Goal: Register for event/course

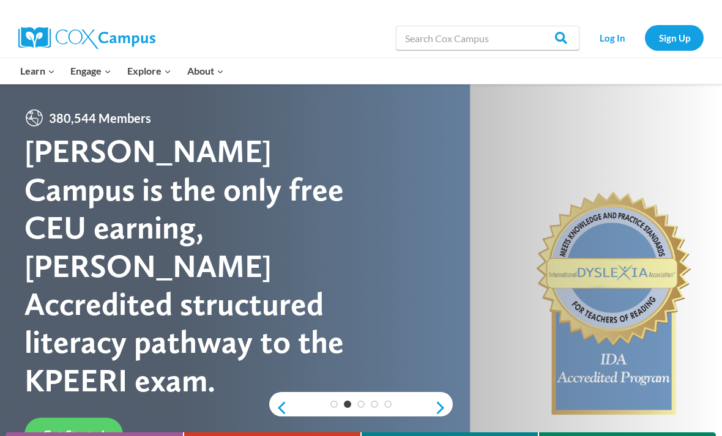
click at [668, 42] on link "Sign Up" at bounding box center [674, 37] width 59 height 25
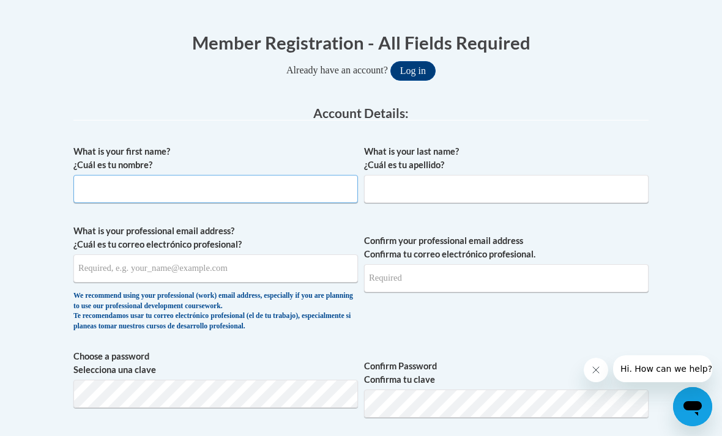
click at [305, 199] on input "What is your first name? ¿Cuál es tu nombre?" at bounding box center [215, 189] width 285 height 28
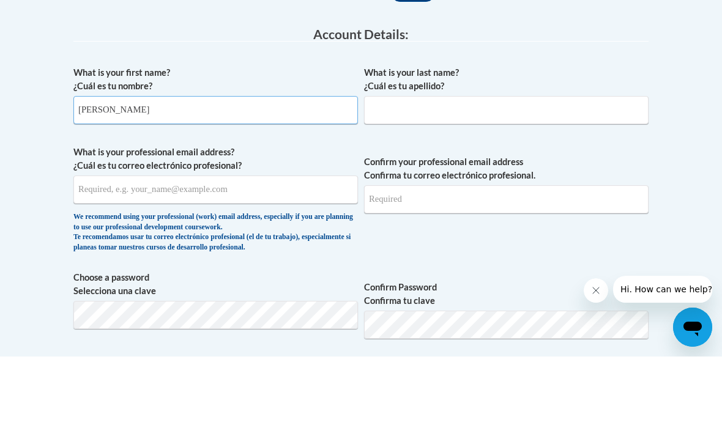
type input "Nadia"
click at [480, 176] on input "What is your last name? ¿Cuál es tu apellido?" at bounding box center [506, 190] width 285 height 28
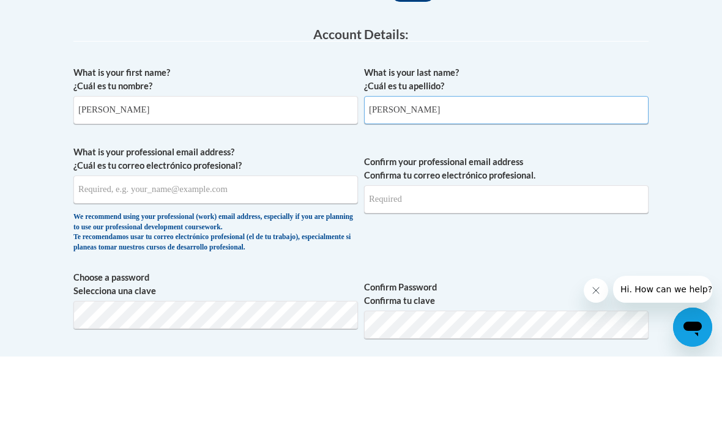
type input "Fajardo"
click at [141, 255] on input "What is your professional email address? ¿Cuál es tu correo electrónico profesi…" at bounding box center [215, 269] width 285 height 28
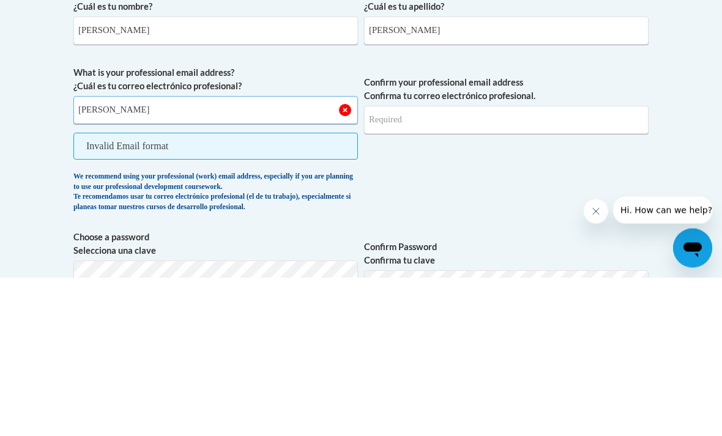
click at [412, 62] on button "Log in" at bounding box center [412, 72] width 45 height 20
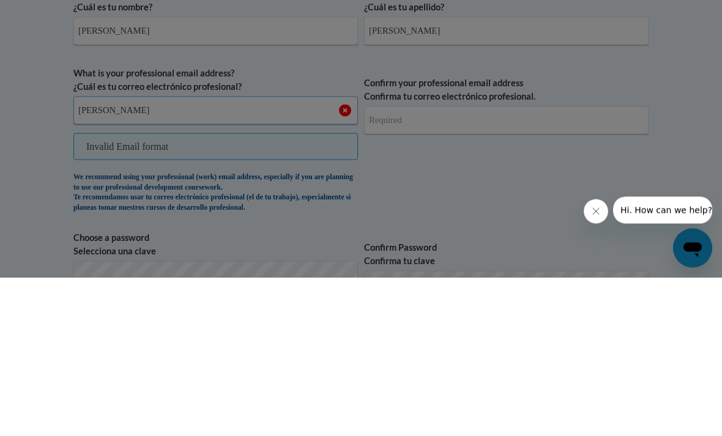
click at [412, 62] on button "Log in" at bounding box center [412, 72] width 45 height 20
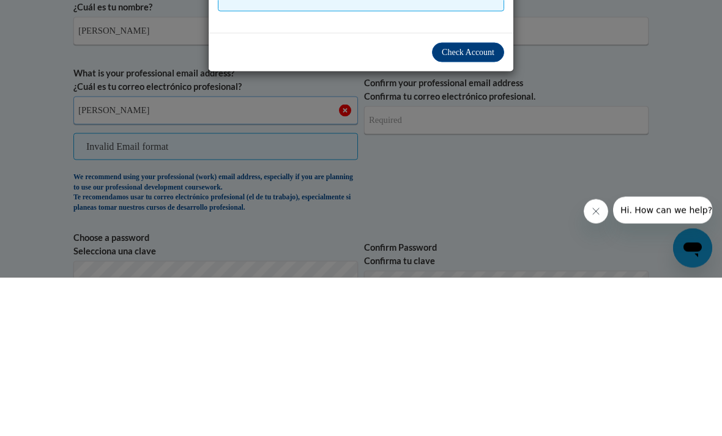
click at [412, 62] on button "Log in" at bounding box center [412, 72] width 45 height 20
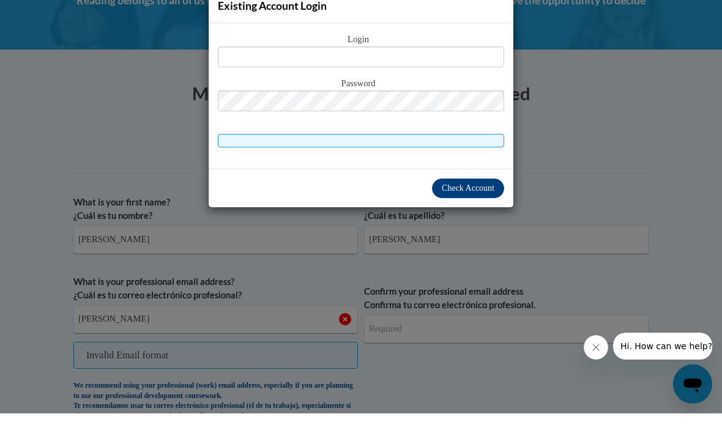
click at [666, 162] on div "Existing Account Login Login Password" at bounding box center [361, 218] width 722 height 436
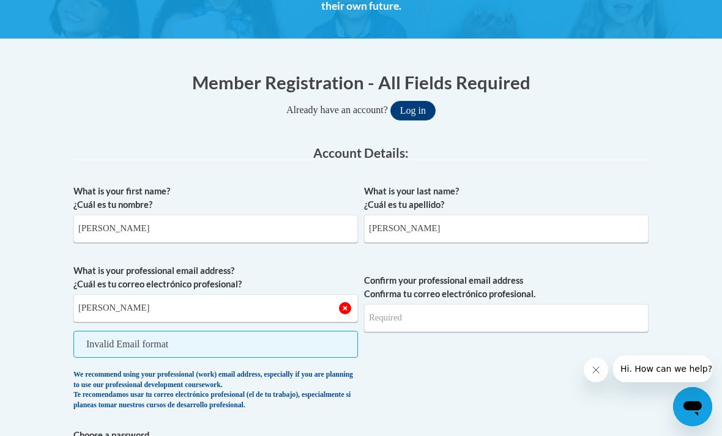
scroll to position [229, 0]
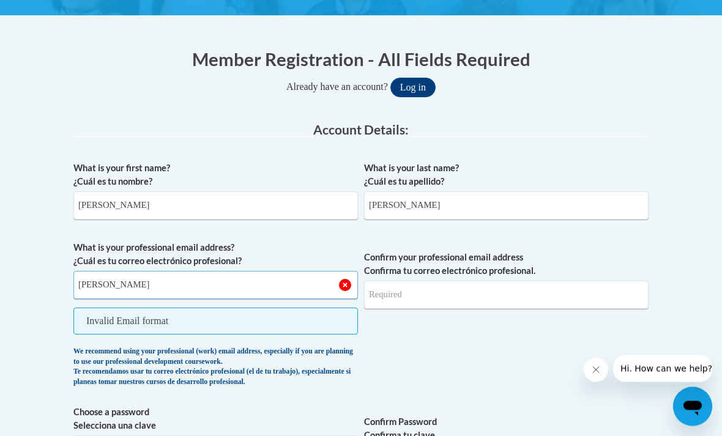
click at [117, 278] on input "nadia" at bounding box center [215, 286] width 285 height 28
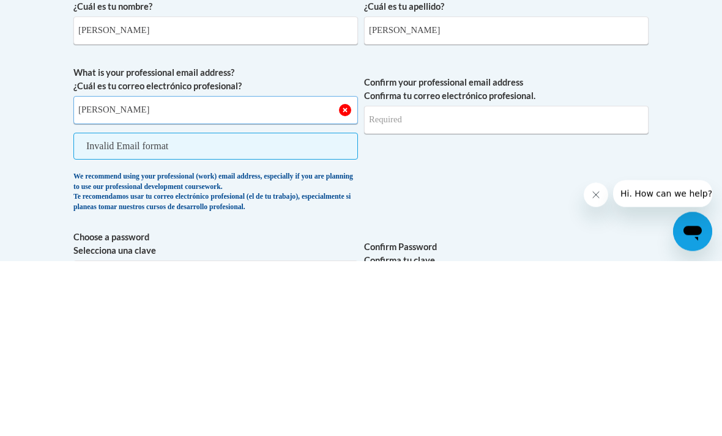
click at [119, 272] on input "nadia" at bounding box center [215, 286] width 285 height 28
click at [412, 78] on button "Log in" at bounding box center [412, 88] width 45 height 20
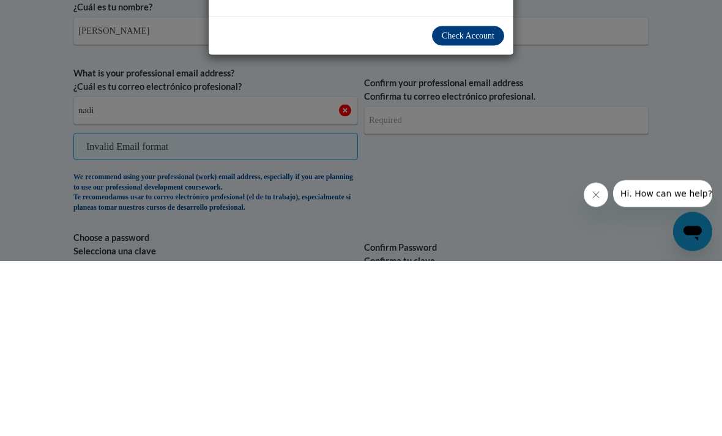
scroll to position [189, 0]
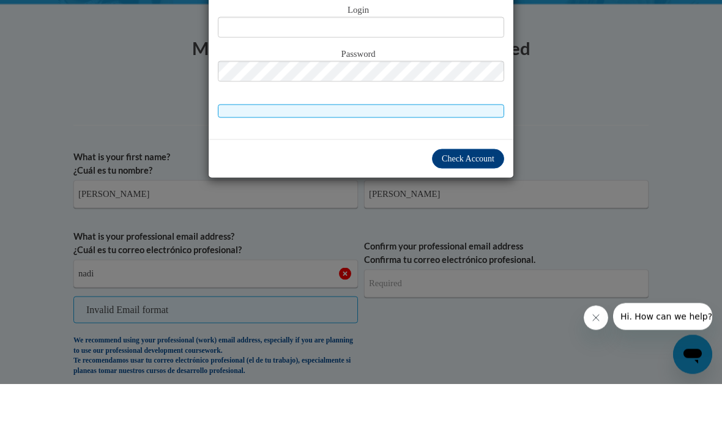
click at [105, 113] on div "Existing Account Login Login Password" at bounding box center [361, 218] width 722 height 436
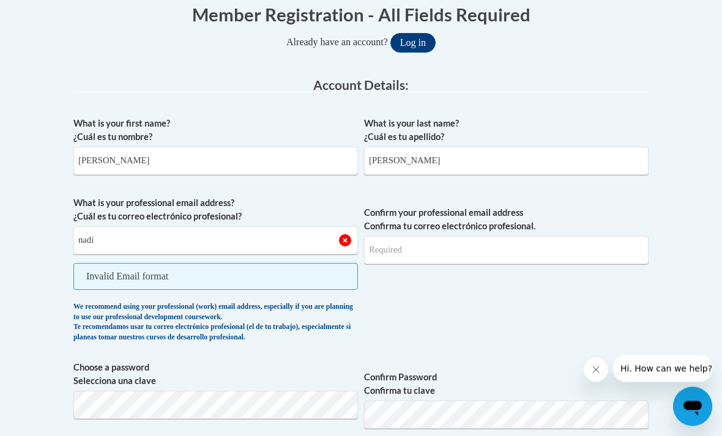
scroll to position [275, 0]
click at [121, 239] on input "nadi" at bounding box center [215, 240] width 285 height 28
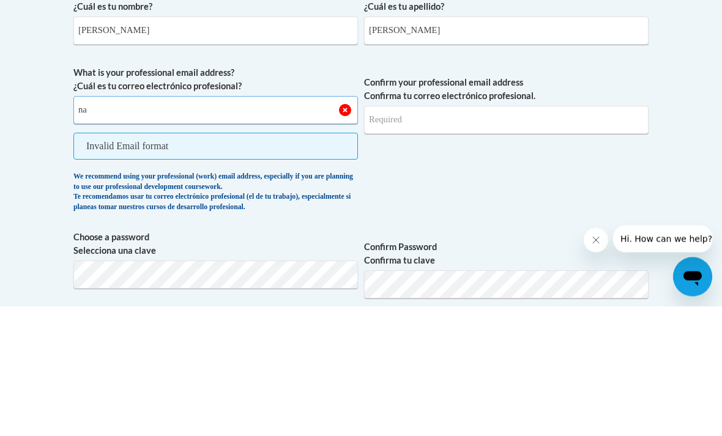
type input "n"
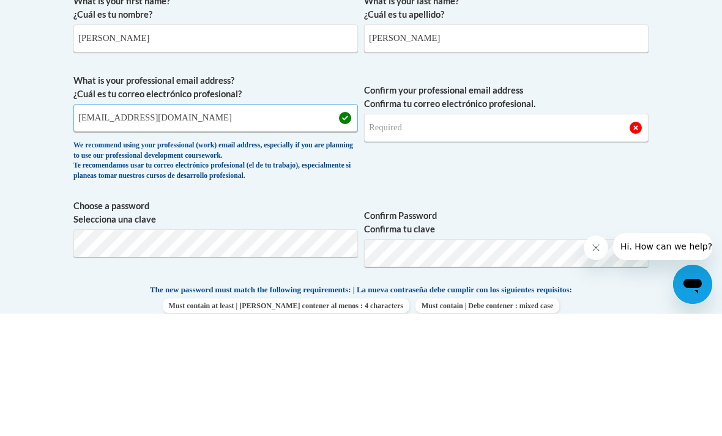
type input "nfajardo@daltonstate.edu"
click at [548, 236] on input "Confirm your professional email address Confirma tu correo electrónico profesio…" at bounding box center [506, 250] width 285 height 28
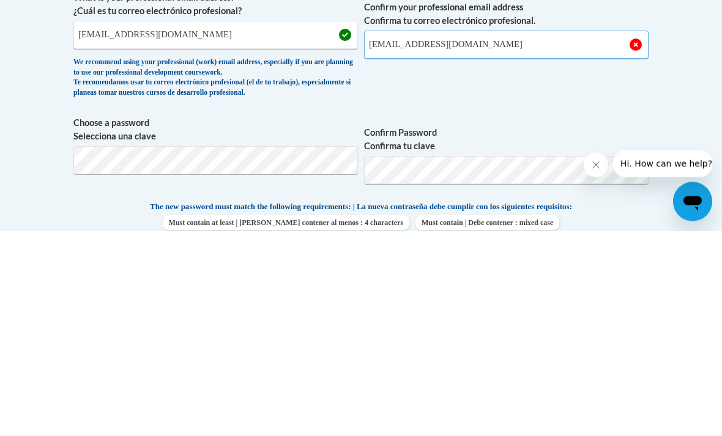
type input "nfajardo@daltonstate.edu"
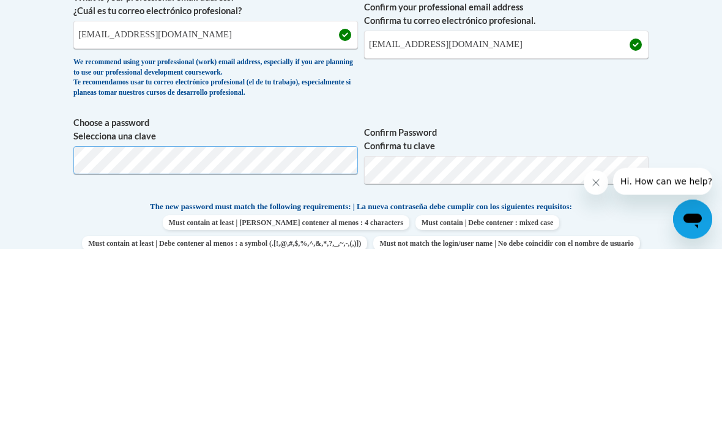
scroll to position [480, 0]
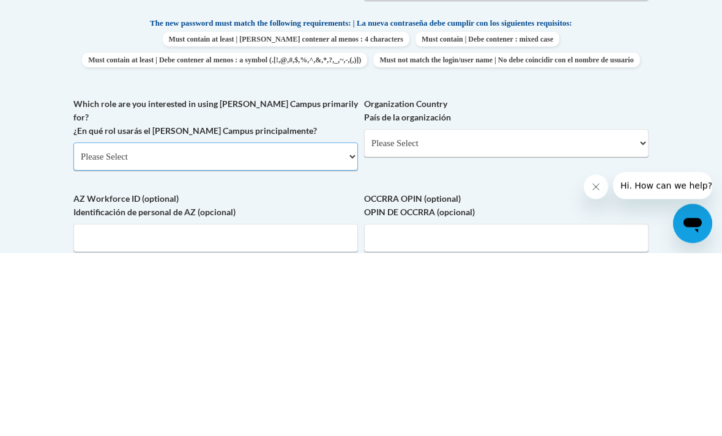
click at [136, 326] on select "Please Select College/University | Colegio/Universidad Community/Nonprofit Part…" at bounding box center [215, 340] width 285 height 28
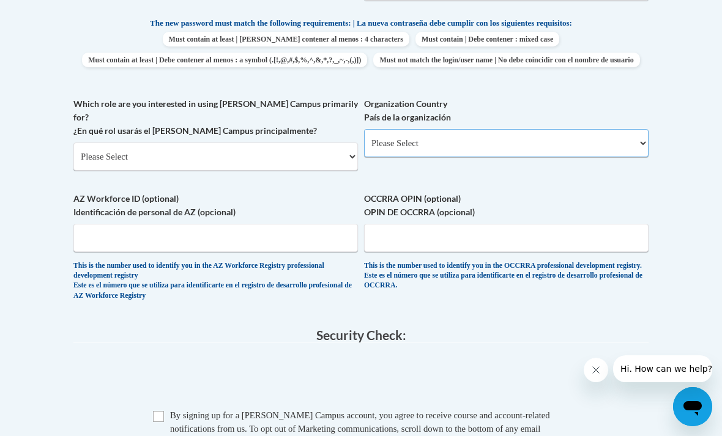
click at [385, 144] on select "Please Select United States | Estados Unidos Outside of the United States | Fue…" at bounding box center [506, 143] width 285 height 28
click at [388, 137] on select "Please Select United States | Estados Unidos Outside of the United States | Fue…" at bounding box center [506, 143] width 285 height 28
select select "ad49bcad-a171-4b2e-b99c-48b446064914"
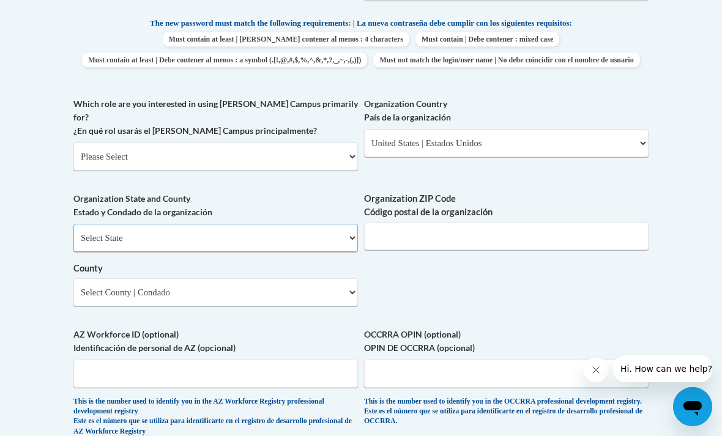
click at [97, 224] on select "Select State Alabama Alaska Arizona Arkansas California Colorado Connecticut De…" at bounding box center [215, 238] width 285 height 28
select select "Georgia"
click at [311, 278] on select "Select County Appling Atkinson Bacon Baker Baldwin Banks Barrow Bartow Ben Hill…" at bounding box center [215, 292] width 285 height 28
select select "Whitfield"
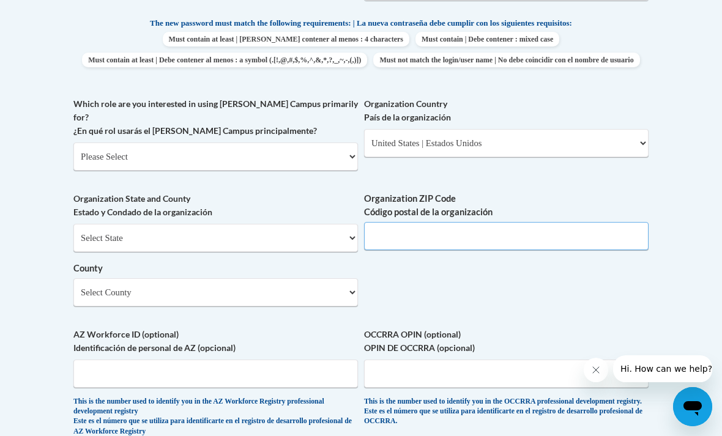
click at [393, 222] on input "Organization ZIP Code Código postal de la organización" at bounding box center [506, 236] width 285 height 28
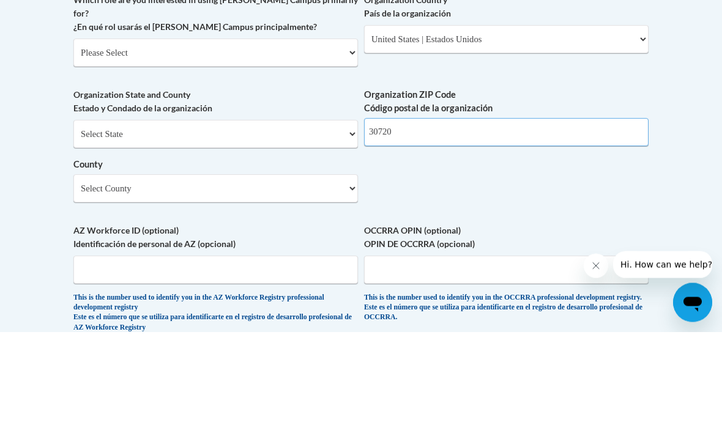
type input "30720"
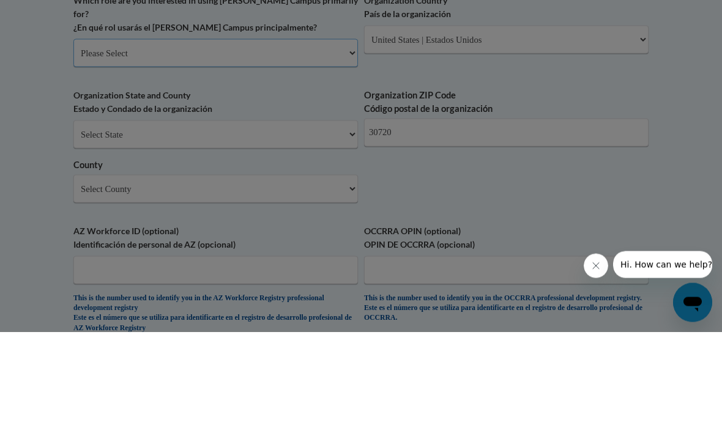
scroll to position [768, 0]
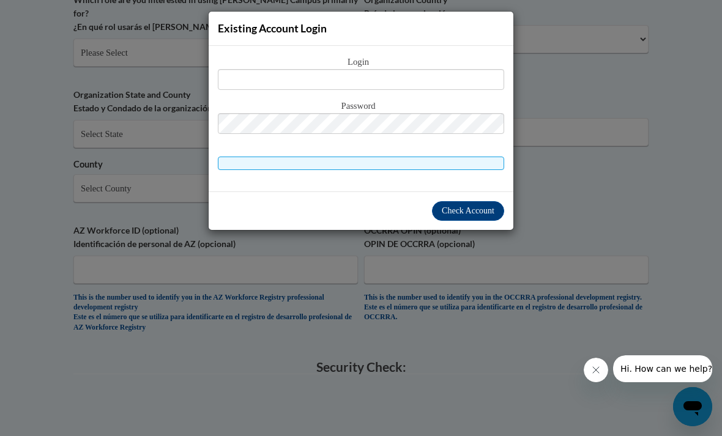
click at [409, 297] on div "Existing Account Login Login Password" at bounding box center [361, 218] width 722 height 436
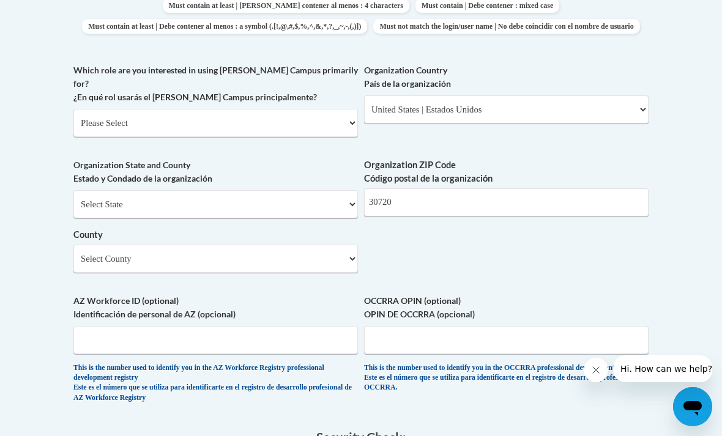
scroll to position [689, 0]
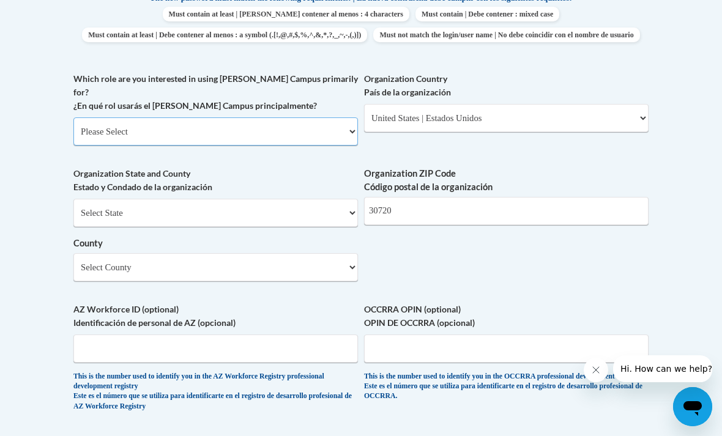
click at [222, 117] on select "Please Select College/University | Colegio/Universidad Community/Nonprofit Part…" at bounding box center [215, 131] width 285 height 28
select select "5a18ea06-2b54-4451-96f2-d152daf9eac5"
select select "null"
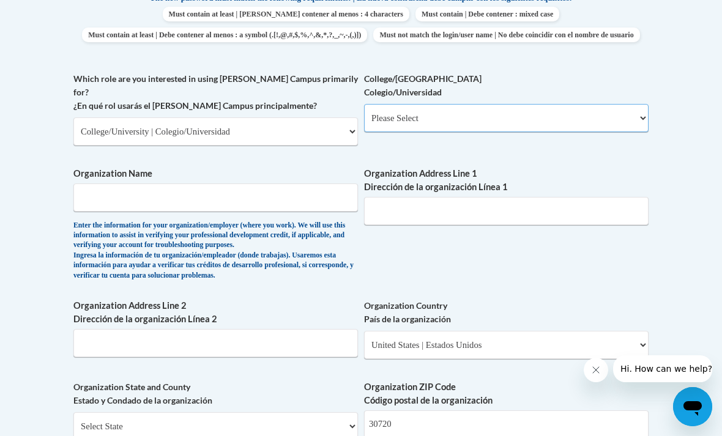
click at [400, 109] on select "Please Select College/University Staff | Empleado universitario College/Univers…" at bounding box center [506, 118] width 285 height 28
select select "99b32b07-cffc-426c-8bf6-0cd77760d84b"
click at [124, 184] on input "Organization Name" at bounding box center [215, 198] width 285 height 28
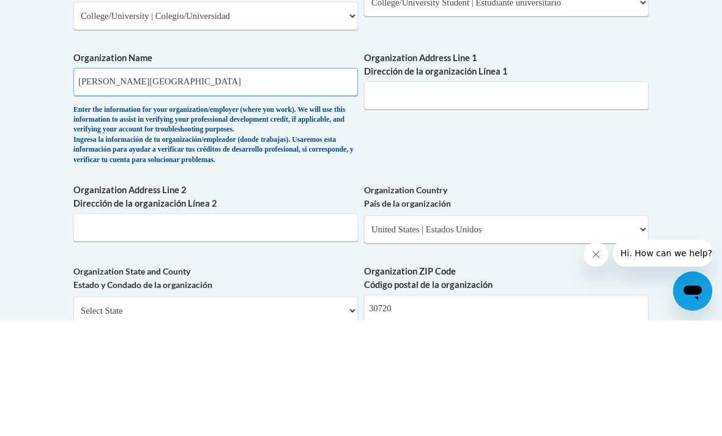
type input "Dalton state college"
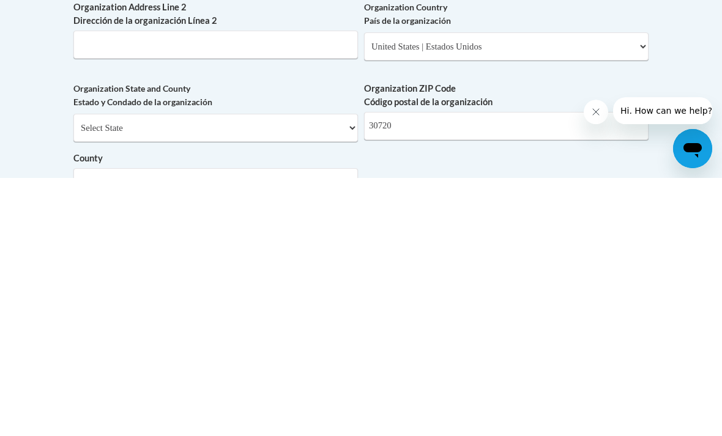
scroll to position [729, 0]
type input "650 College Dr"
click at [98, 372] on select "Select State Alabama Alaska Arizona Arkansas California Colorado Connecticut De…" at bounding box center [215, 386] width 285 height 28
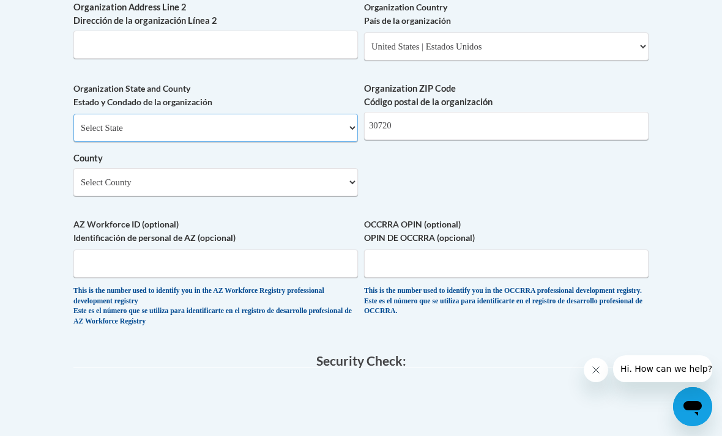
select select "Georgia"
click at [309, 168] on select "Select County Appling Atkinson Bacon Baker Baldwin Banks Barrow Bartow Ben Hill…" at bounding box center [215, 182] width 285 height 28
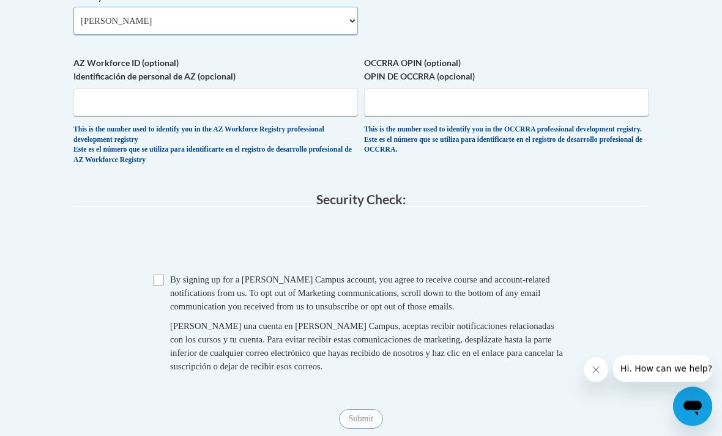
scroll to position [1151, 0]
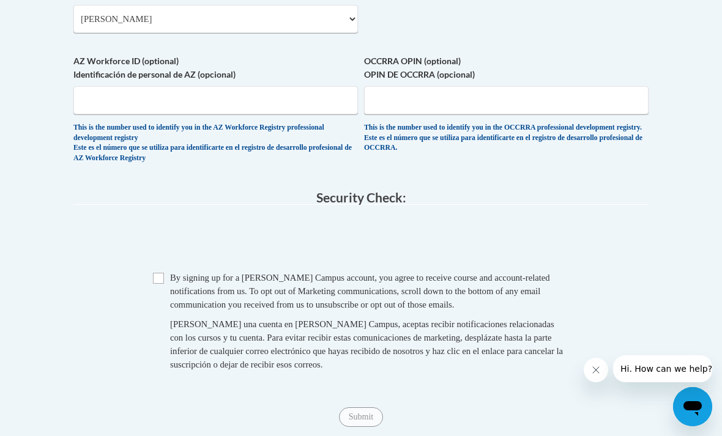
click at [158, 273] on input "Checkbox" at bounding box center [158, 278] width 11 height 11
checkbox input "true"
click at [375, 408] on input "Submit" at bounding box center [361, 418] width 44 height 20
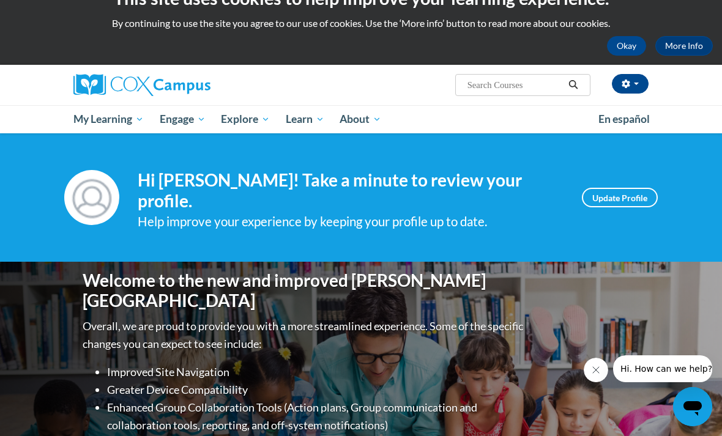
scroll to position [29, 0]
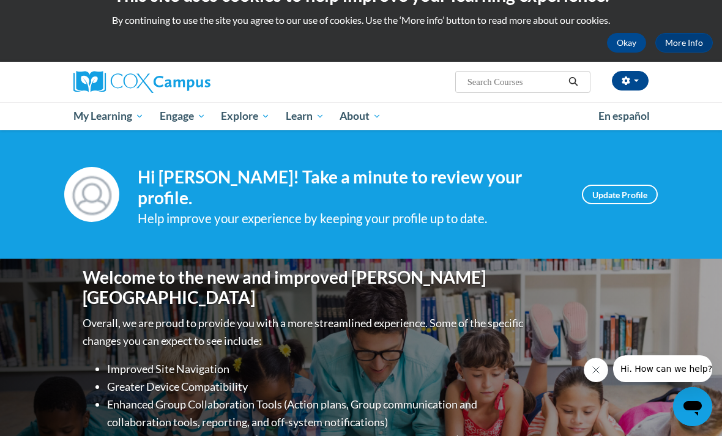
click at [520, 81] on input "Search..." at bounding box center [515, 82] width 98 height 15
type input "Meaningful read alouds"
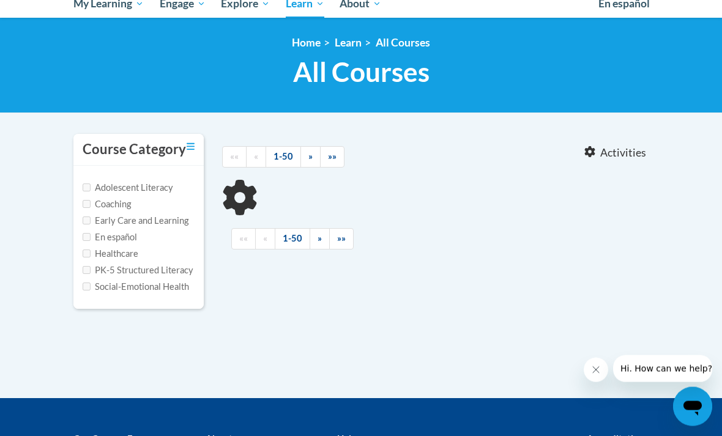
scroll to position [143, 0]
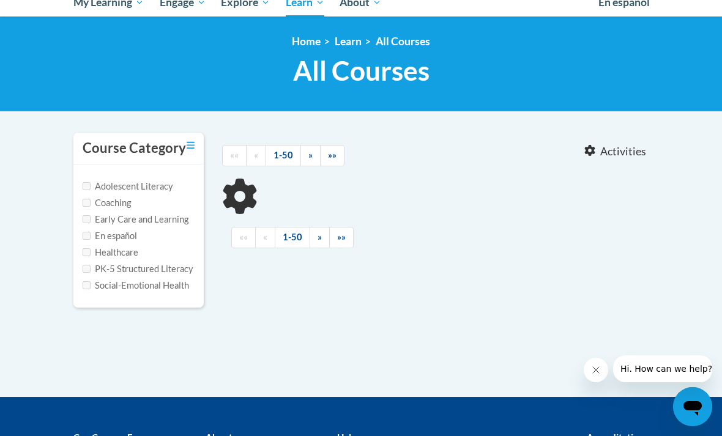
type input "Meaningful read alouds"
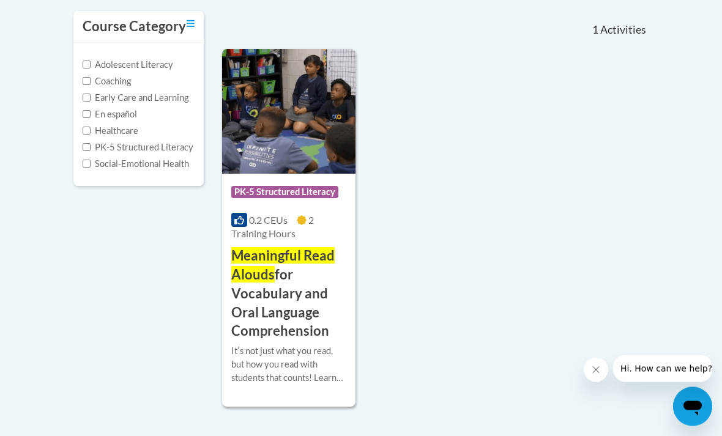
scroll to position [264, 0]
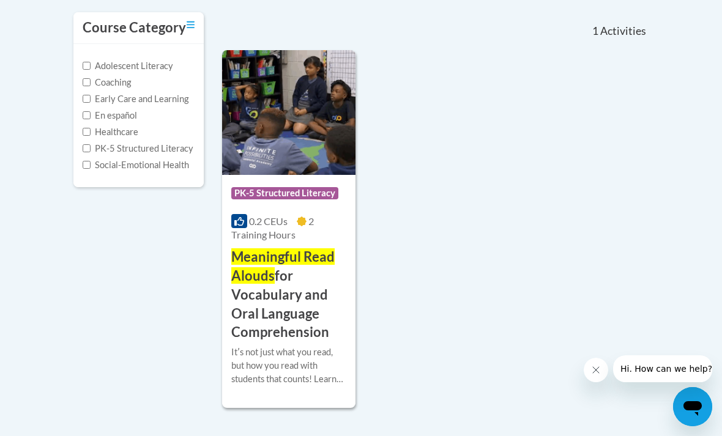
click at [262, 286] on h3 "Meaningful Read Alouds for Vocabulary and Oral Language Comprehension" at bounding box center [288, 295] width 115 height 94
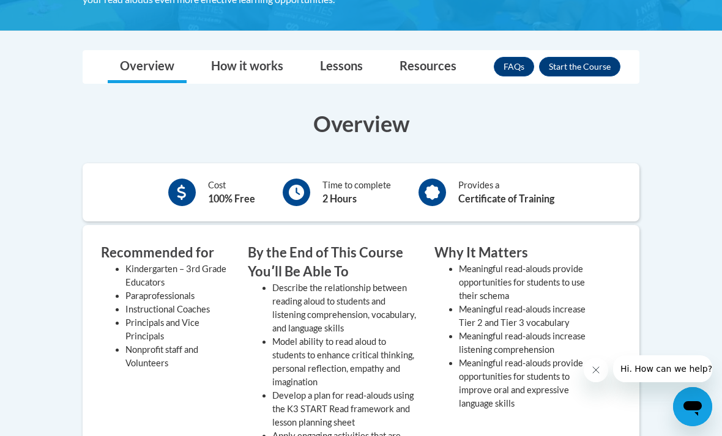
scroll to position [356, 0]
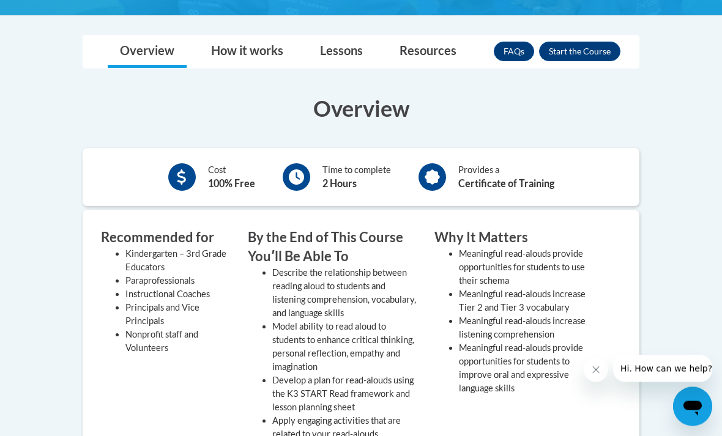
click at [704, 183] on body "This site uses cookies to help improve your learning experience. By continuing …" at bounding box center [361, 318] width 722 height 1349
click at [703, 179] on body "This site uses cookies to help improve your learning experience. By continuing …" at bounding box center [361, 318] width 722 height 1349
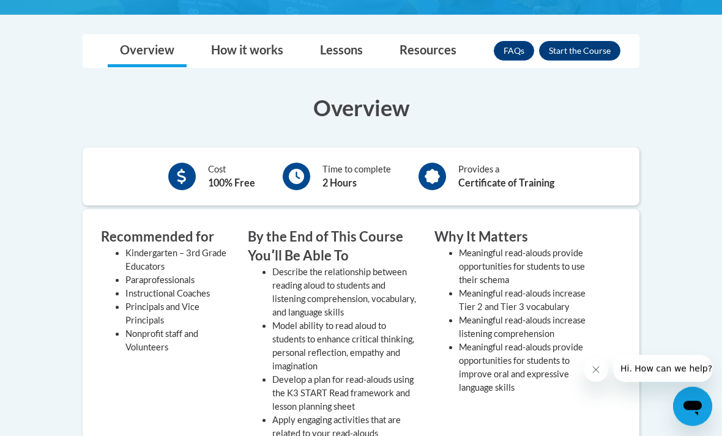
scroll to position [359, 0]
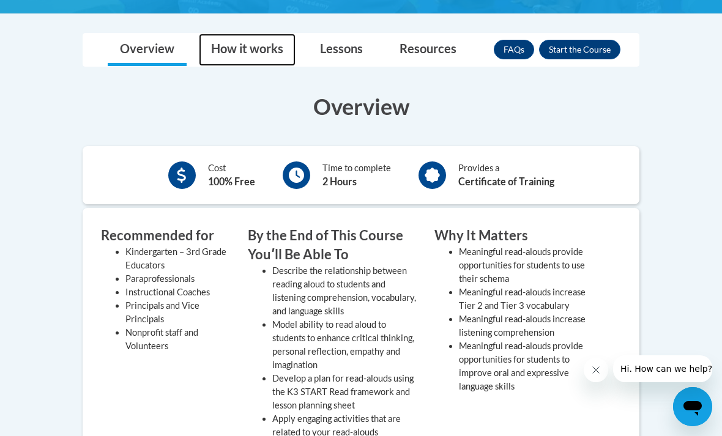
click at [255, 40] on link "How it works" at bounding box center [247, 50] width 97 height 32
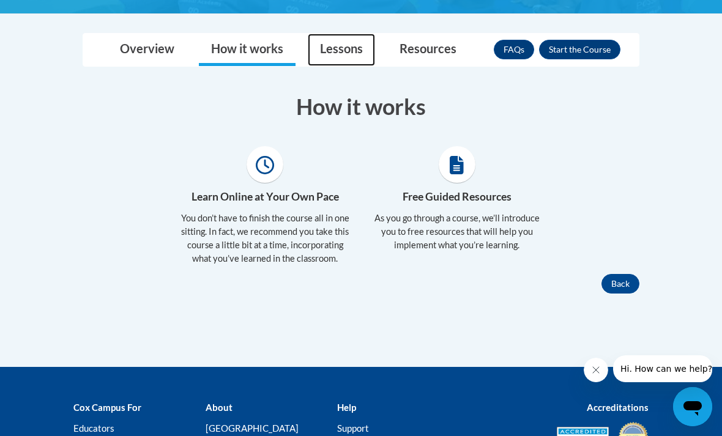
click at [332, 47] on link "Lessons" at bounding box center [341, 50] width 67 height 32
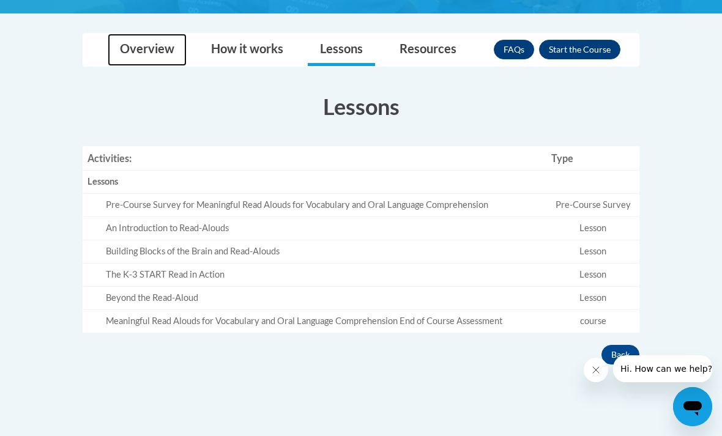
click at [166, 45] on link "Overview" at bounding box center [147, 50] width 79 height 32
